Goal: Transaction & Acquisition: Purchase product/service

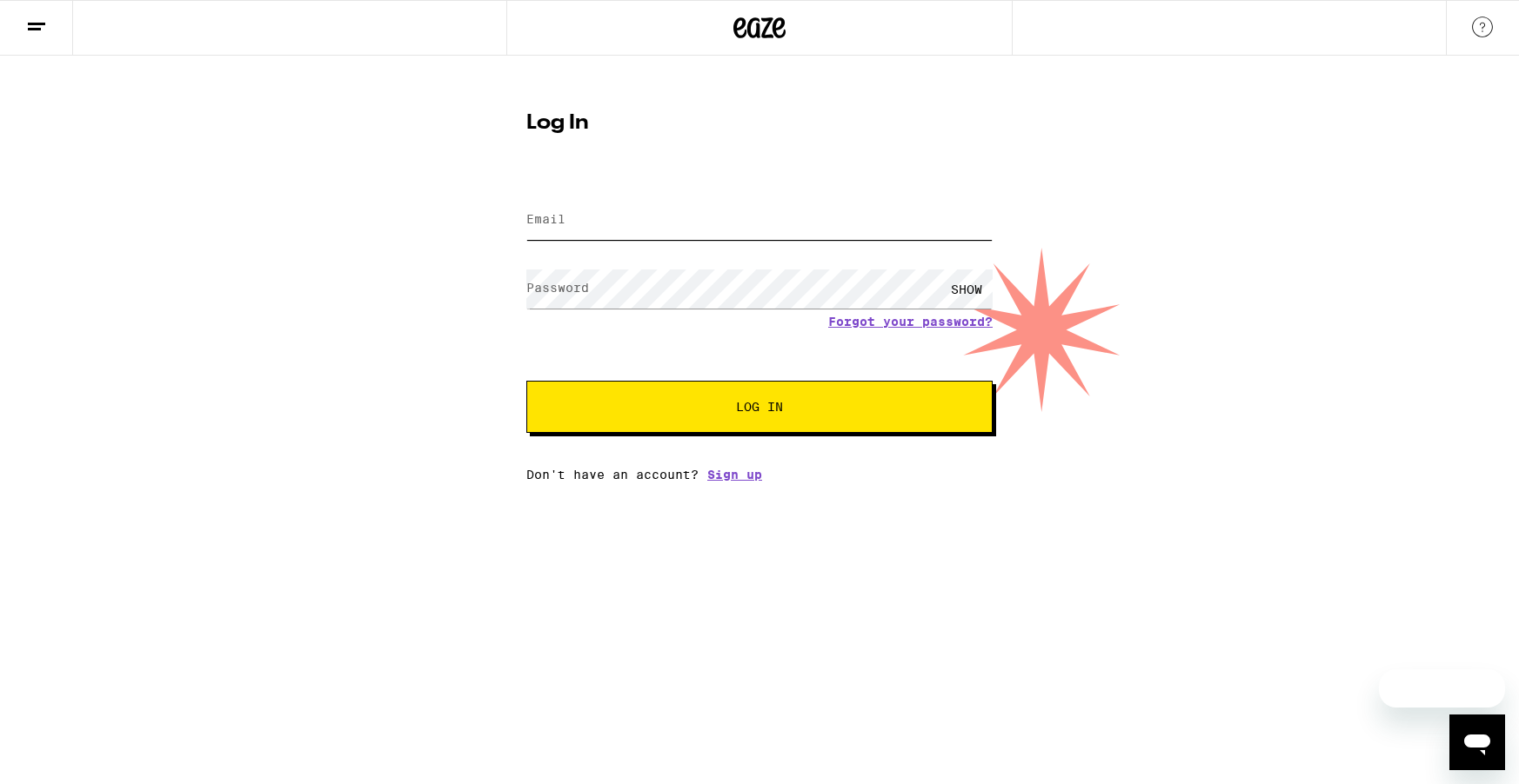
click at [628, 224] on input "Email" at bounding box center [760, 220] width 466 height 39
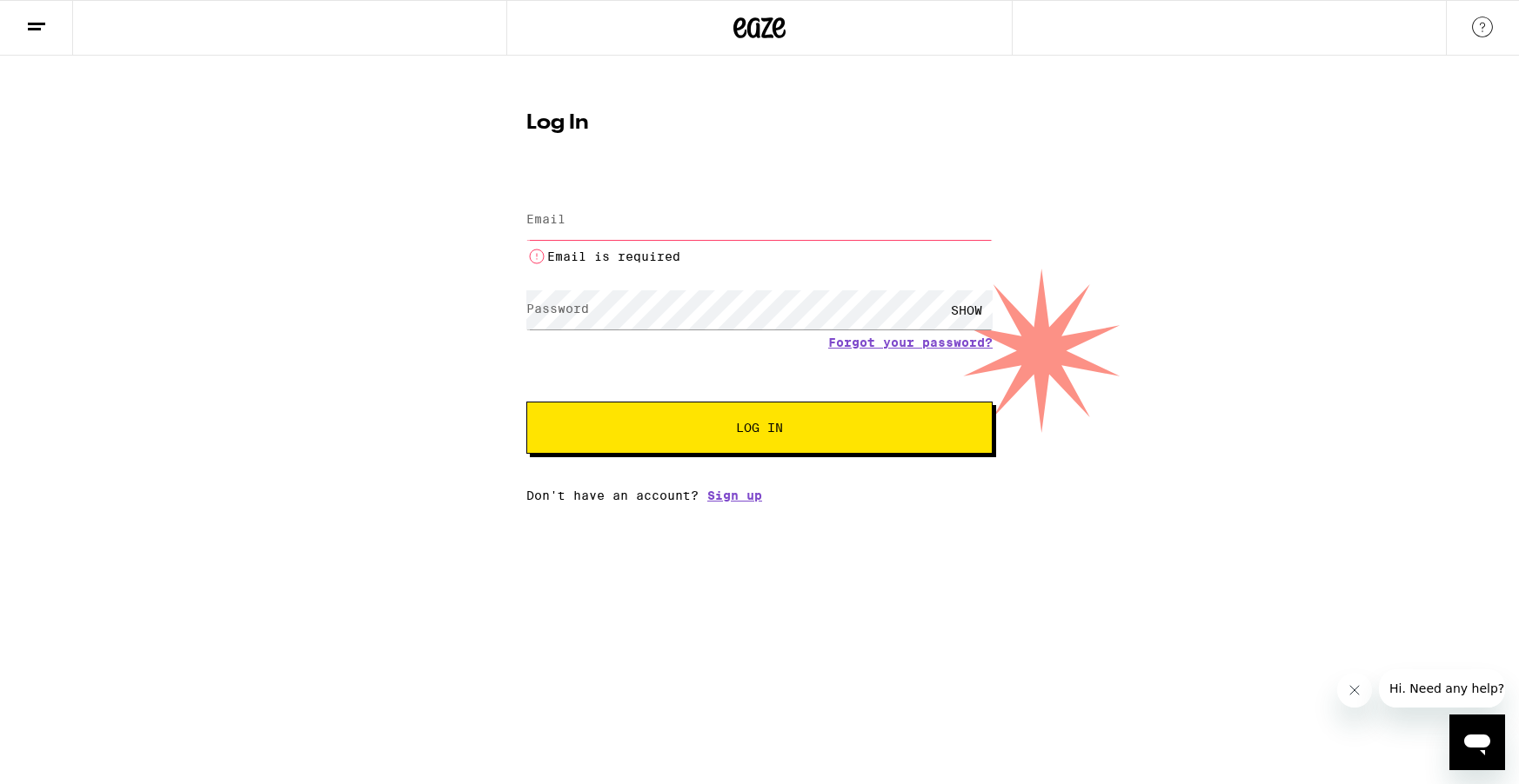
click at [634, 225] on input "Email" at bounding box center [760, 220] width 466 height 39
type input "[EMAIL_ADDRESS][DOMAIN_NAME]"
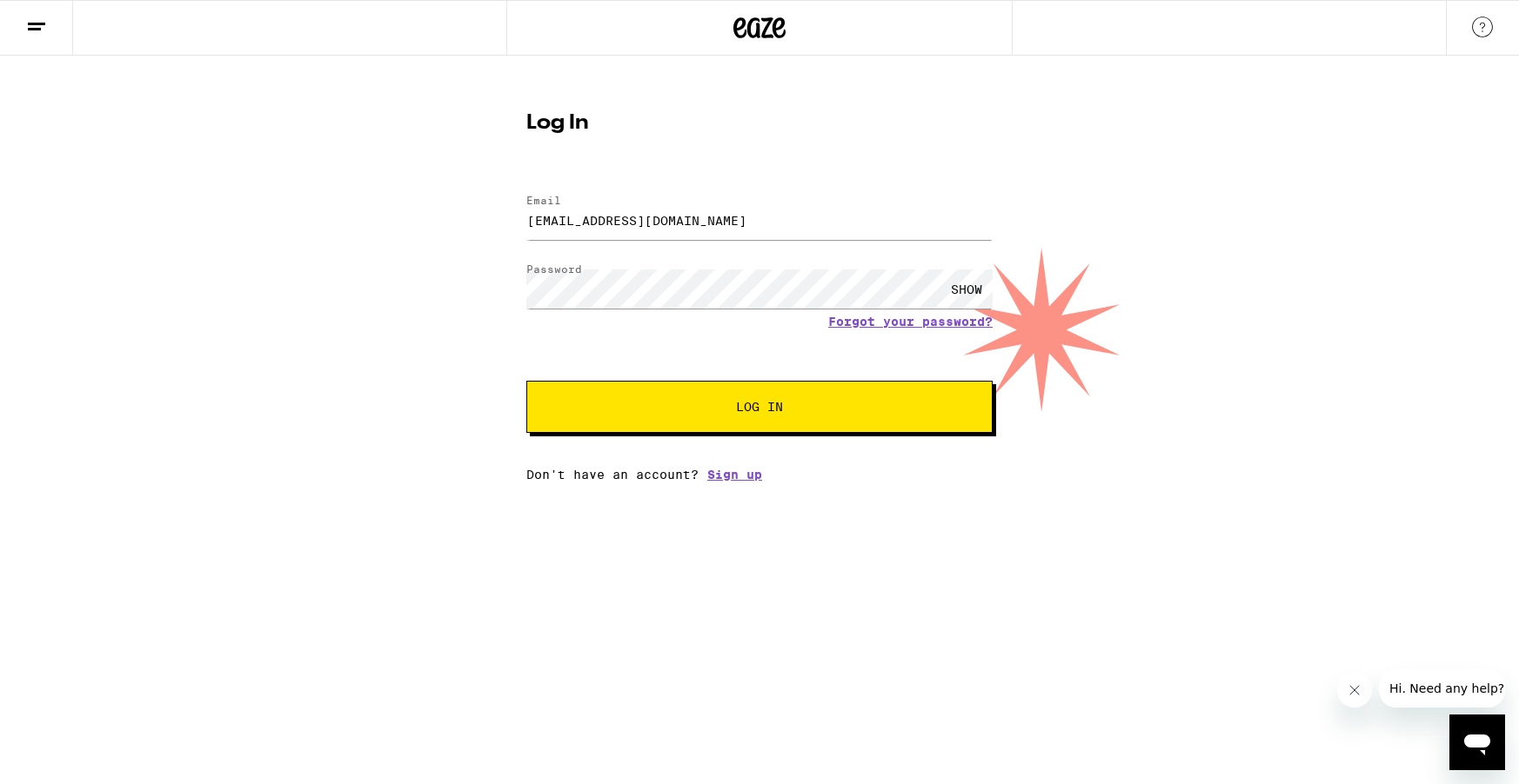
click at [660, 387] on button "Log In" at bounding box center [760, 407] width 466 height 52
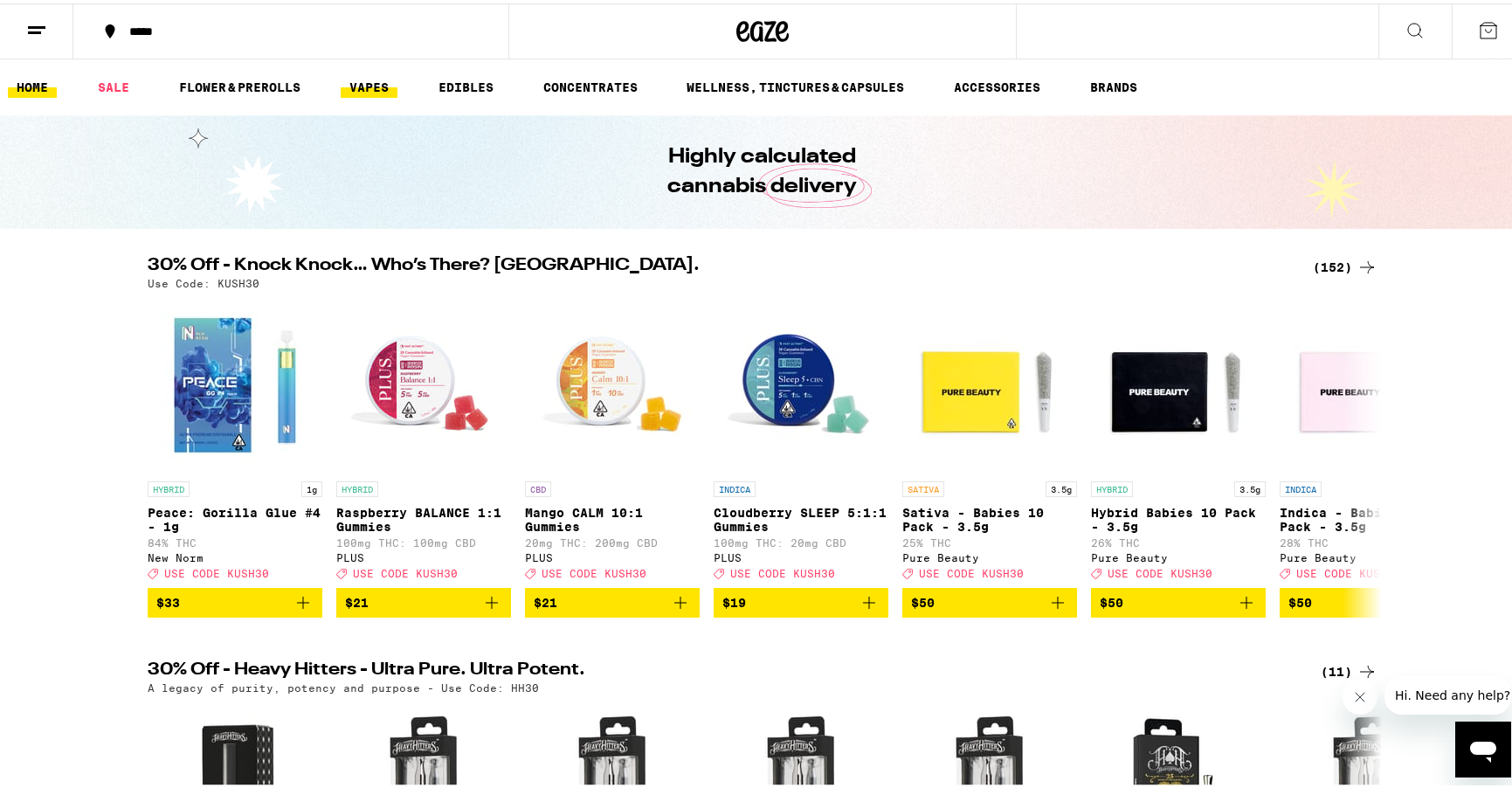
click at [373, 76] on link "VAPES" at bounding box center [368, 83] width 56 height 21
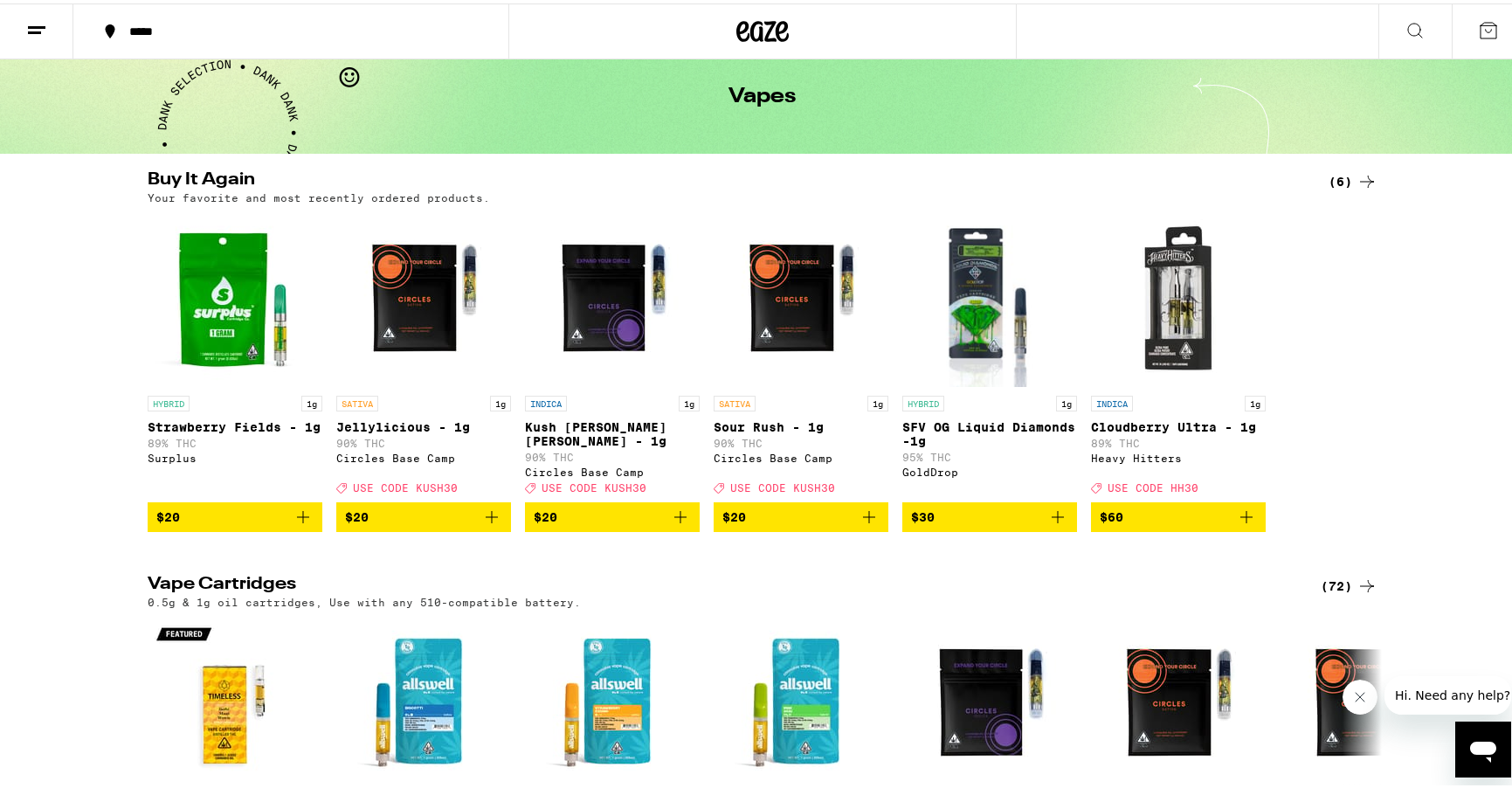
scroll to position [164, 0]
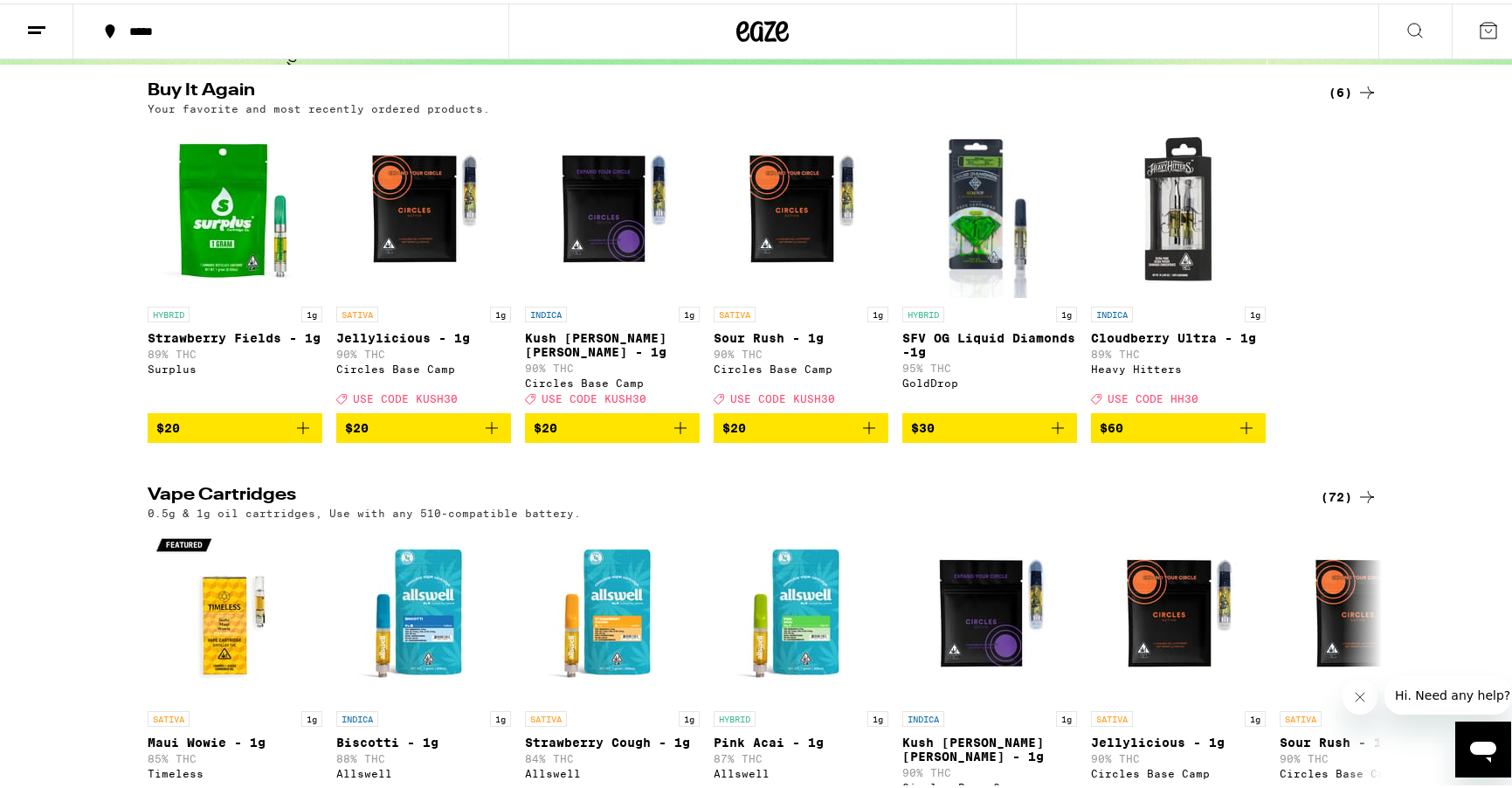
click at [1343, 483] on div "(72)" at bounding box center [1349, 493] width 56 height 21
click at [1344, 483] on div "(72)" at bounding box center [1349, 493] width 56 height 21
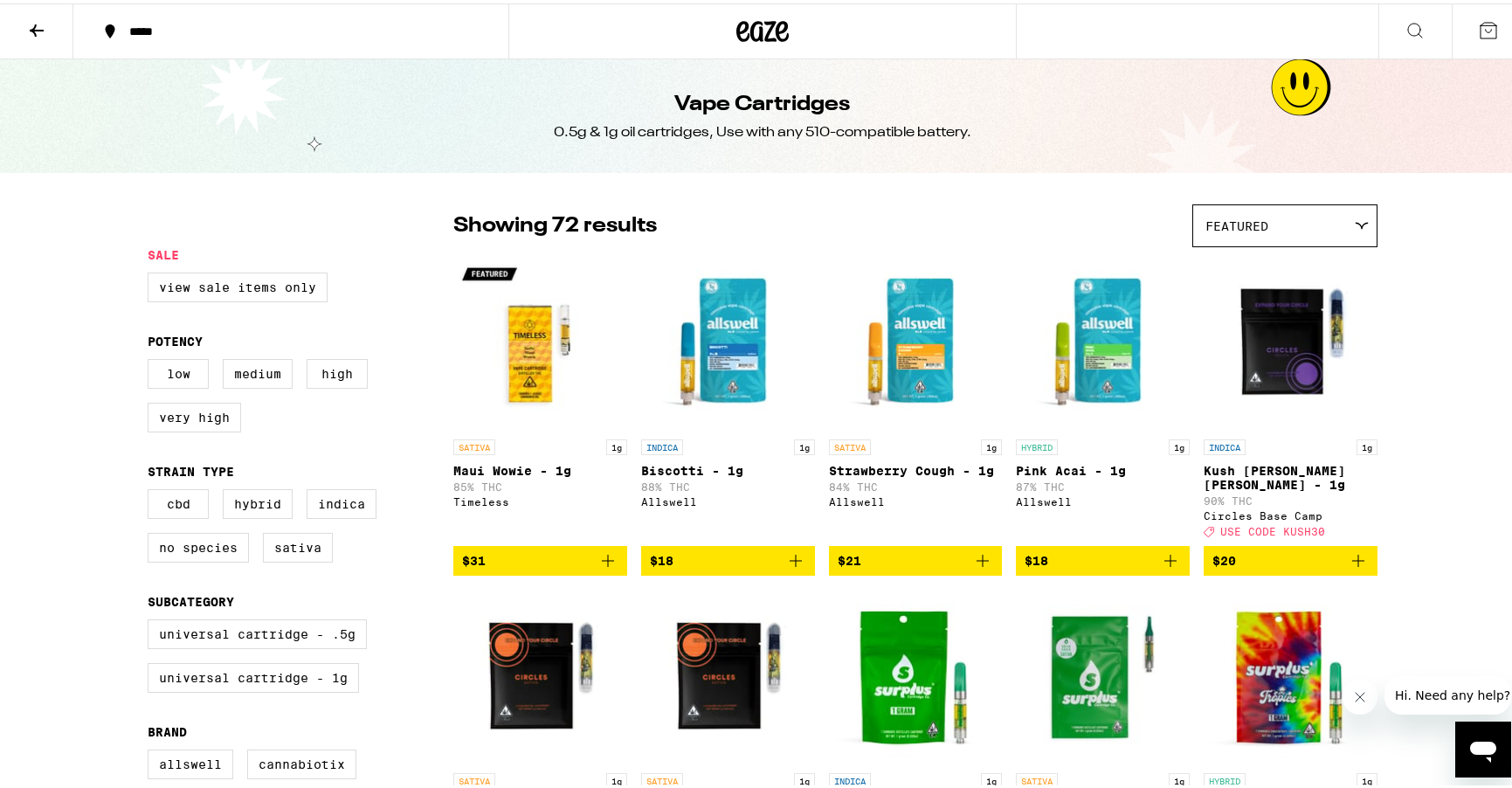
click at [1356, 223] on icon at bounding box center [1362, 222] width 13 height 6
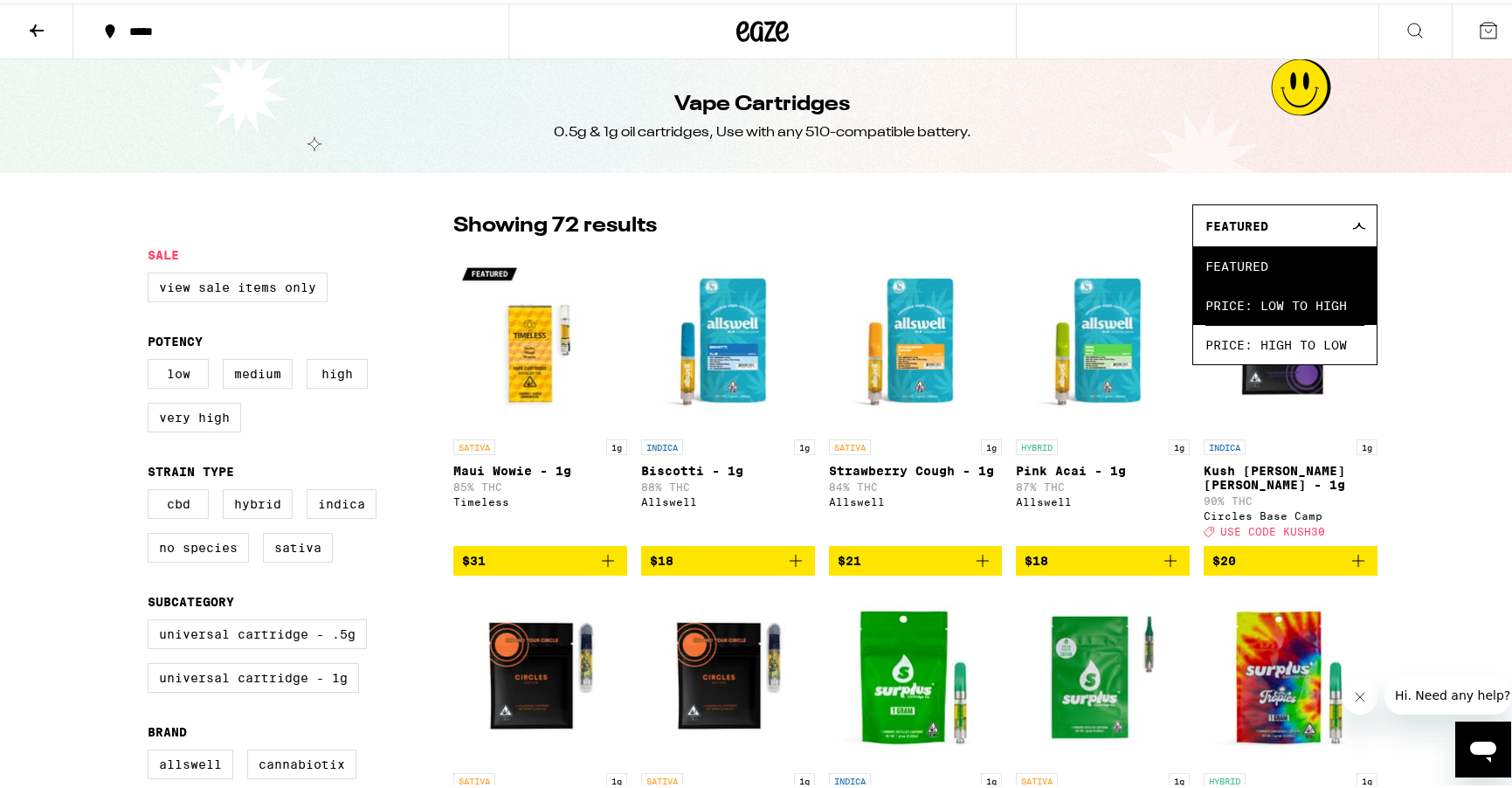
click at [1316, 294] on span "Price: Low to High" at bounding box center [1284, 302] width 159 height 39
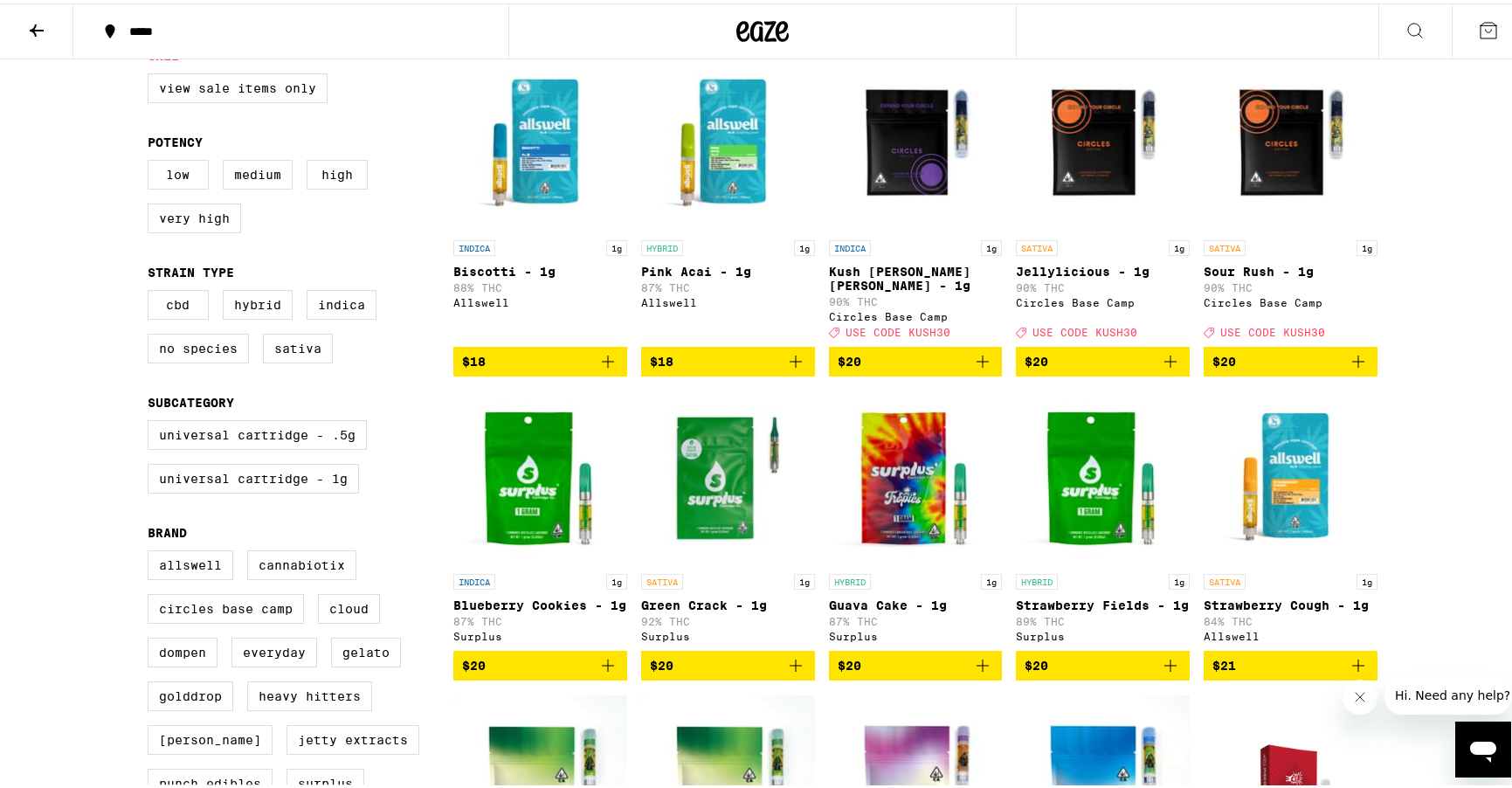
scroll to position [201, 0]
